Goal: Task Accomplishment & Management: Manage account settings

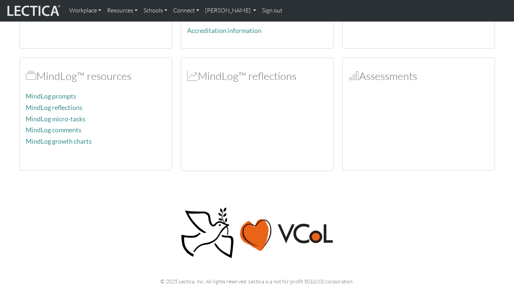
scroll to position [73, 0]
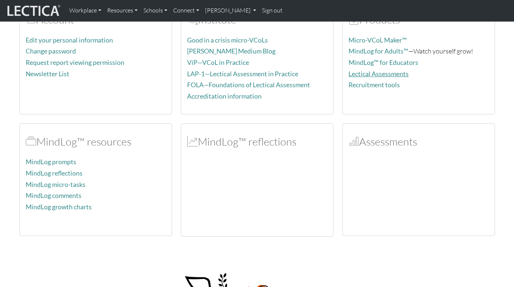
click at [391, 73] on link "Lectical Assessments" at bounding box center [379, 74] width 60 height 8
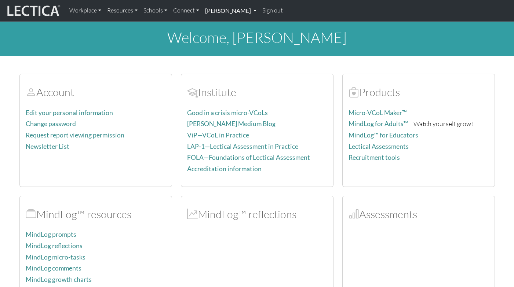
click at [258, 14] on link "[PERSON_NAME]" at bounding box center [230, 10] width 57 height 15
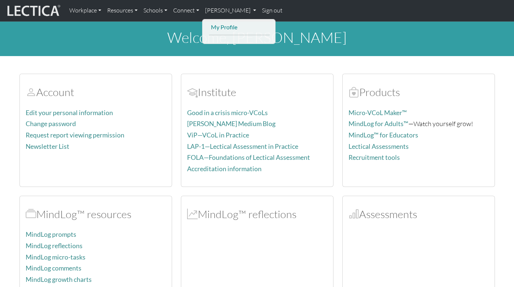
click at [229, 29] on link "My Profile" at bounding box center [239, 27] width 61 height 10
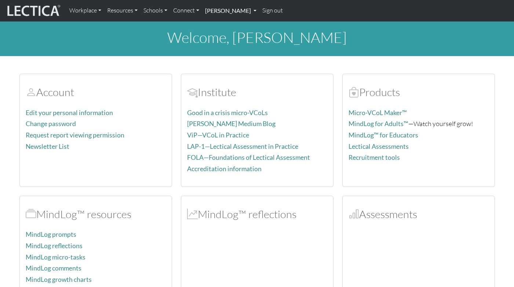
click at [252, 8] on link "[PERSON_NAME]" at bounding box center [230, 10] width 57 height 15
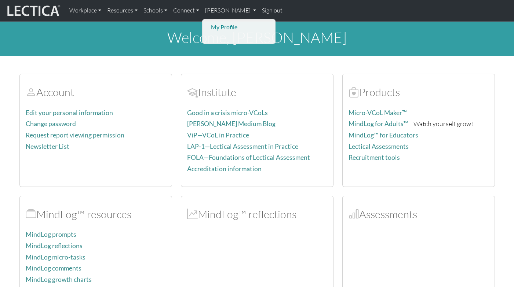
click at [227, 26] on link "My Profile" at bounding box center [239, 27] width 61 height 10
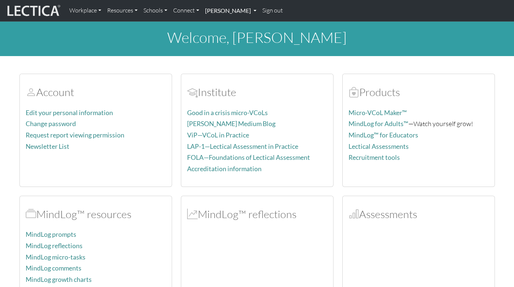
click at [231, 17] on link "[PERSON_NAME]" at bounding box center [230, 10] width 57 height 15
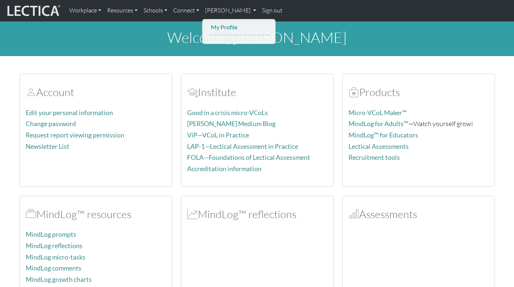
click at [229, 29] on link "My Profile" at bounding box center [239, 27] width 61 height 10
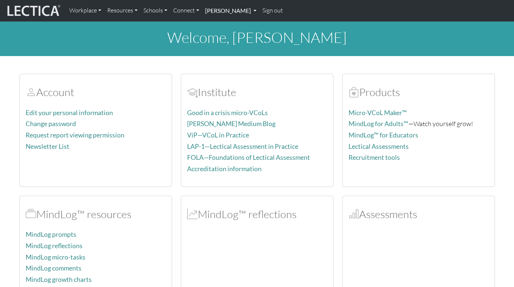
click at [231, 15] on link "[PERSON_NAME]" at bounding box center [230, 10] width 57 height 15
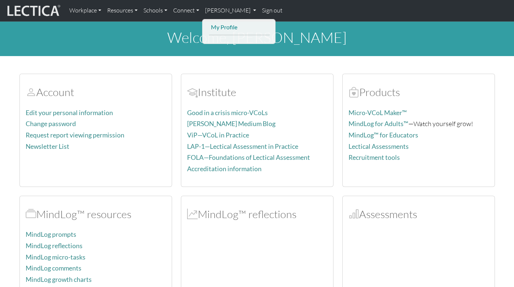
click at [231, 26] on link "My Profile" at bounding box center [239, 27] width 61 height 10
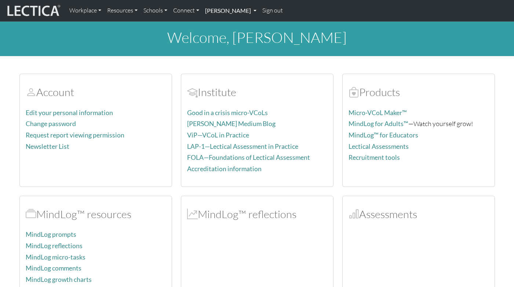
click at [240, 12] on link "[PERSON_NAME]" at bounding box center [230, 10] width 57 height 15
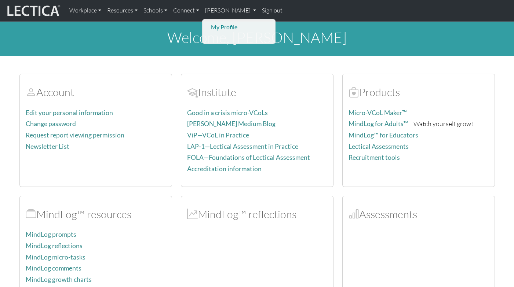
click at [239, 26] on link "My Profile" at bounding box center [239, 27] width 61 height 10
